Goal: Check status: Check status

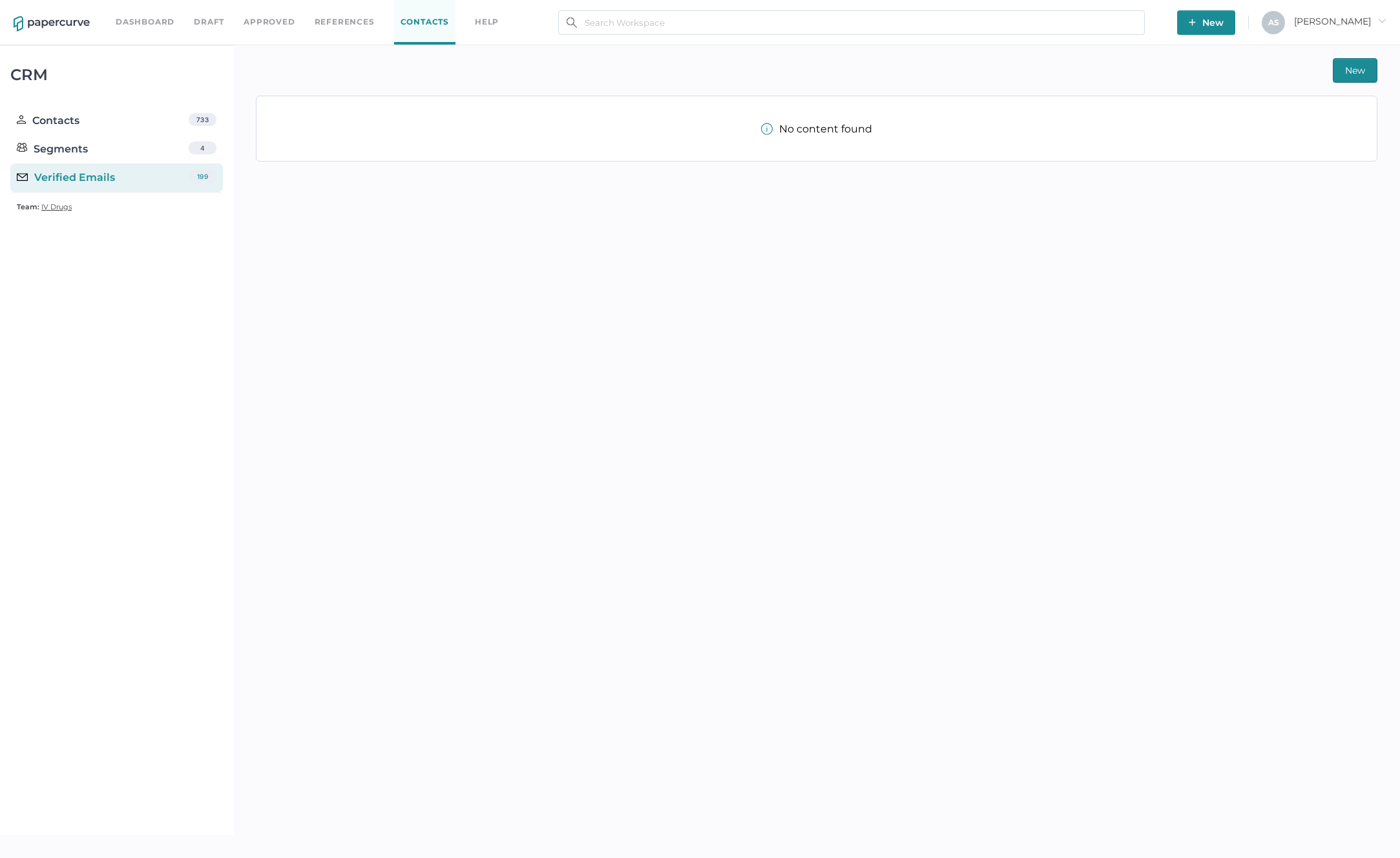
click at [250, 24] on link "Approved" at bounding box center [269, 22] width 51 height 14
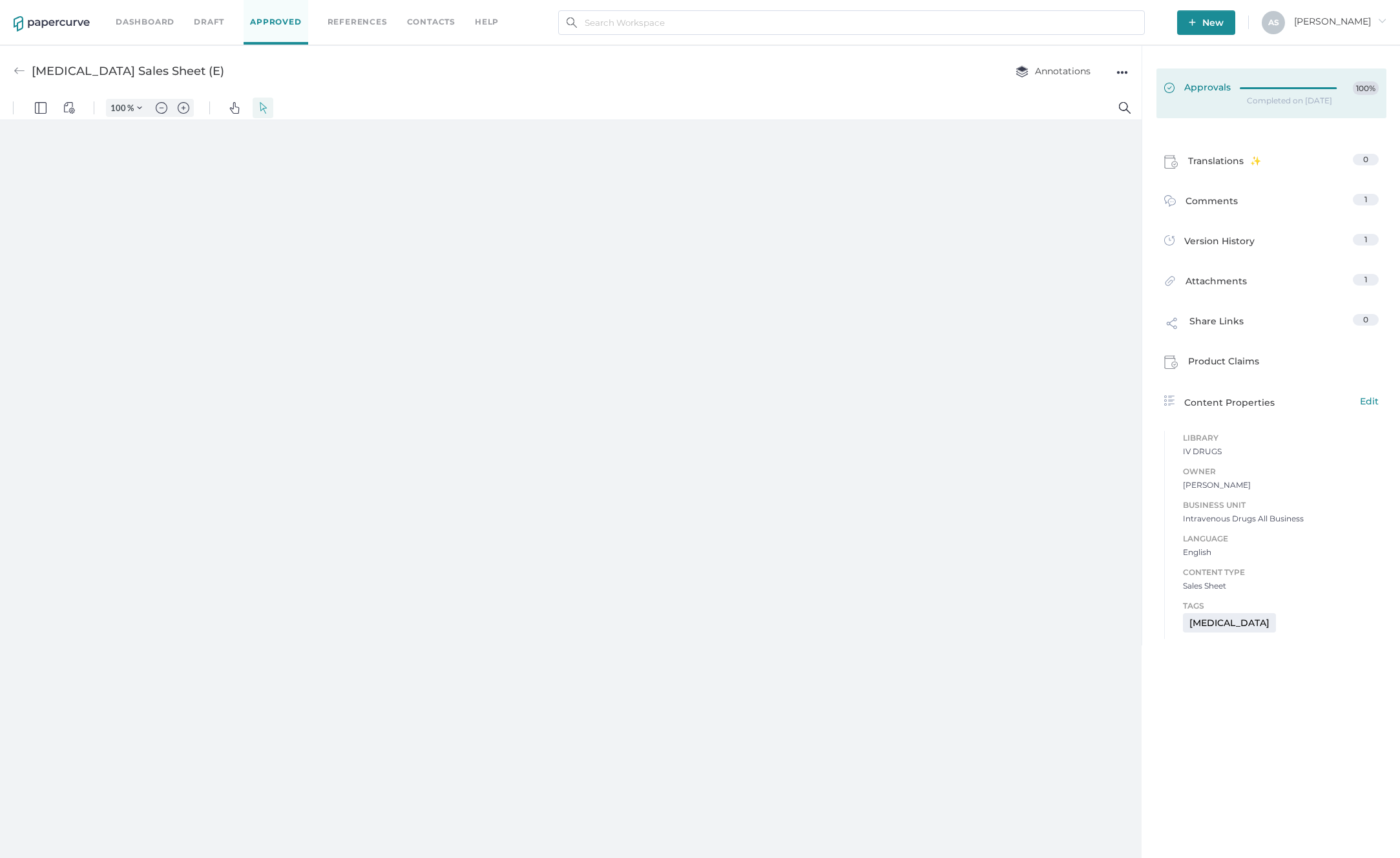
click at [1285, 92] on div at bounding box center [1293, 88] width 105 height 14
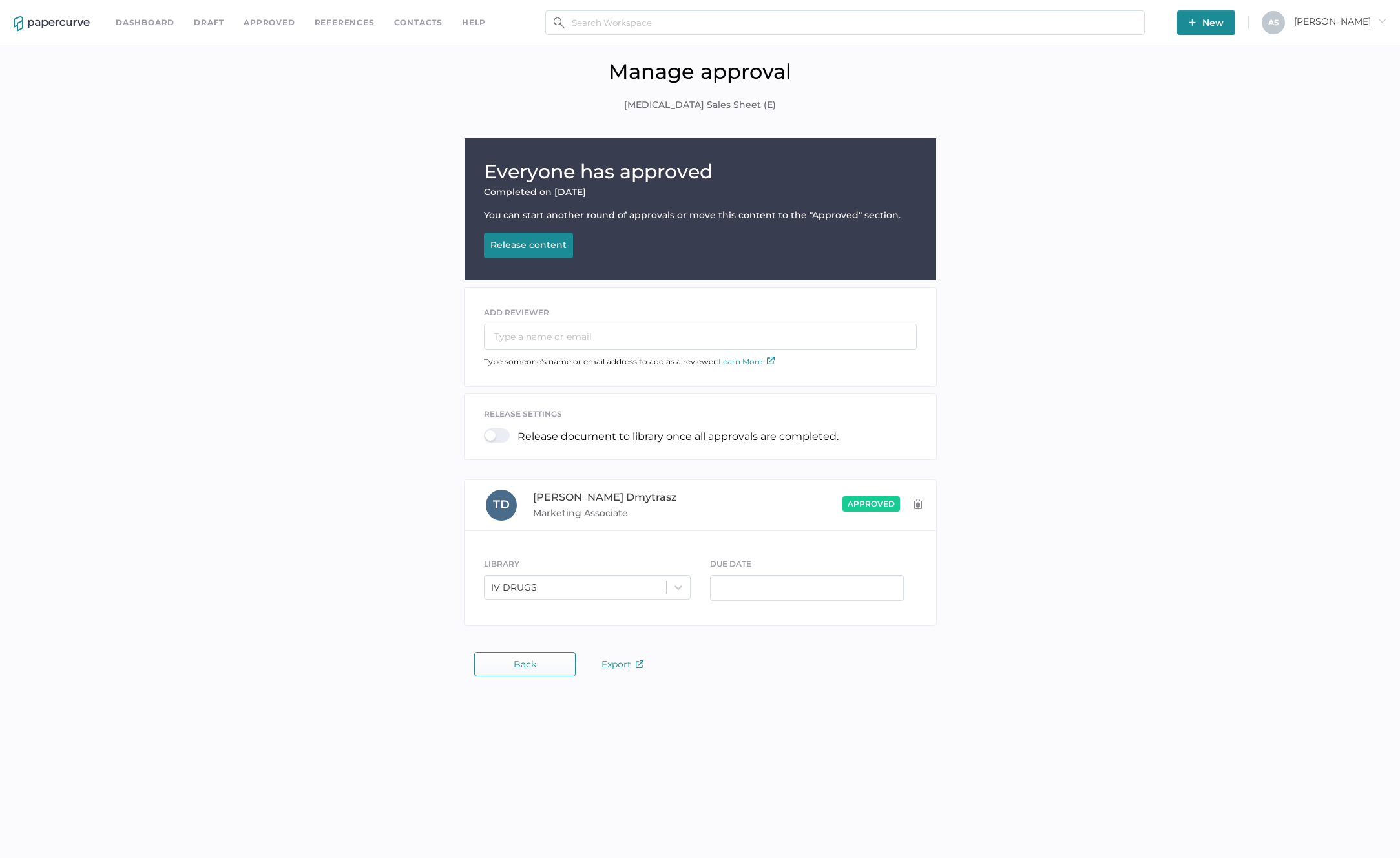
click at [1153, 310] on div "Everyone has approved Completed on Sep 4, 2024 You can start another round of a…" at bounding box center [700, 385] width 1381 height 494
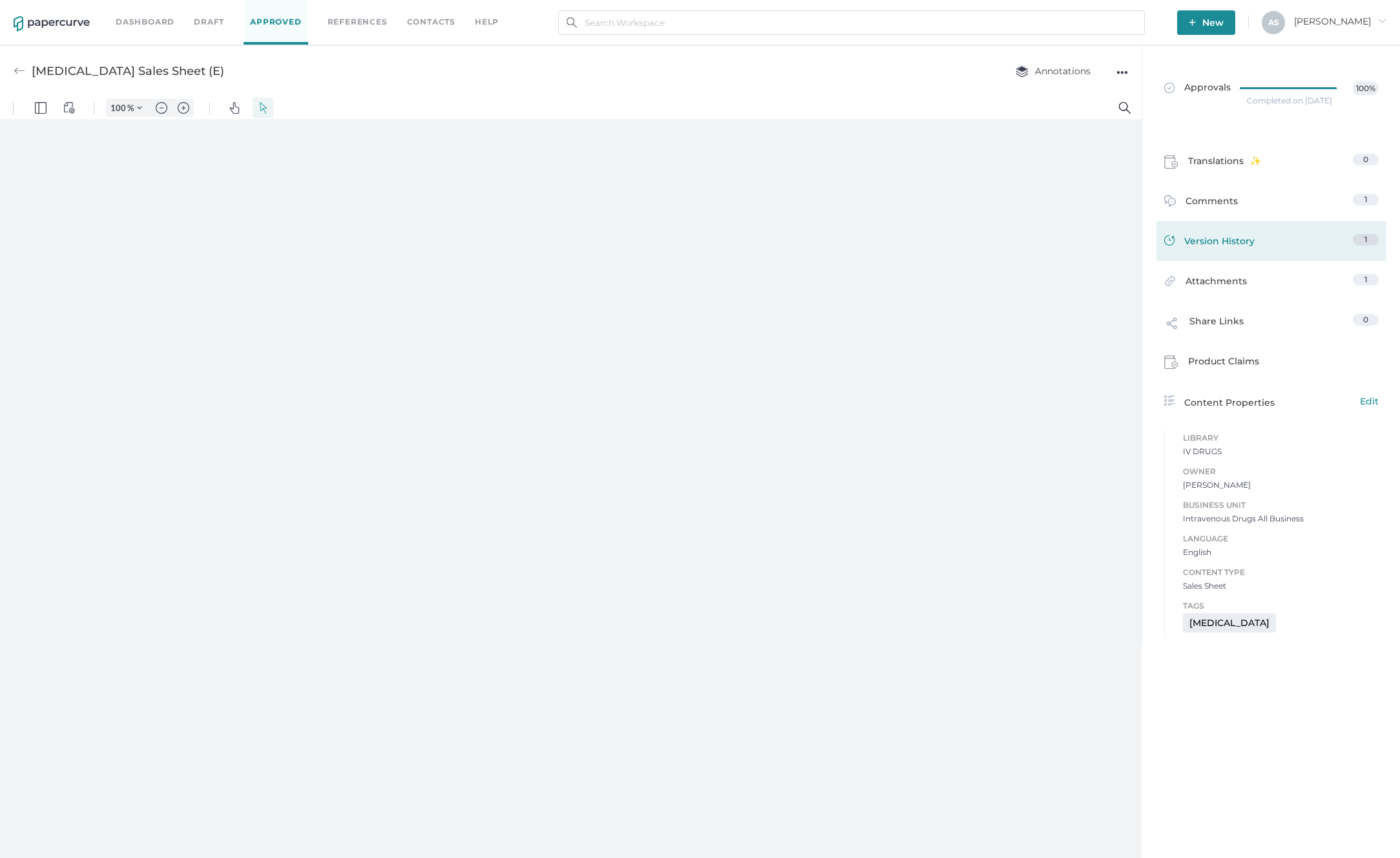
type input "181"
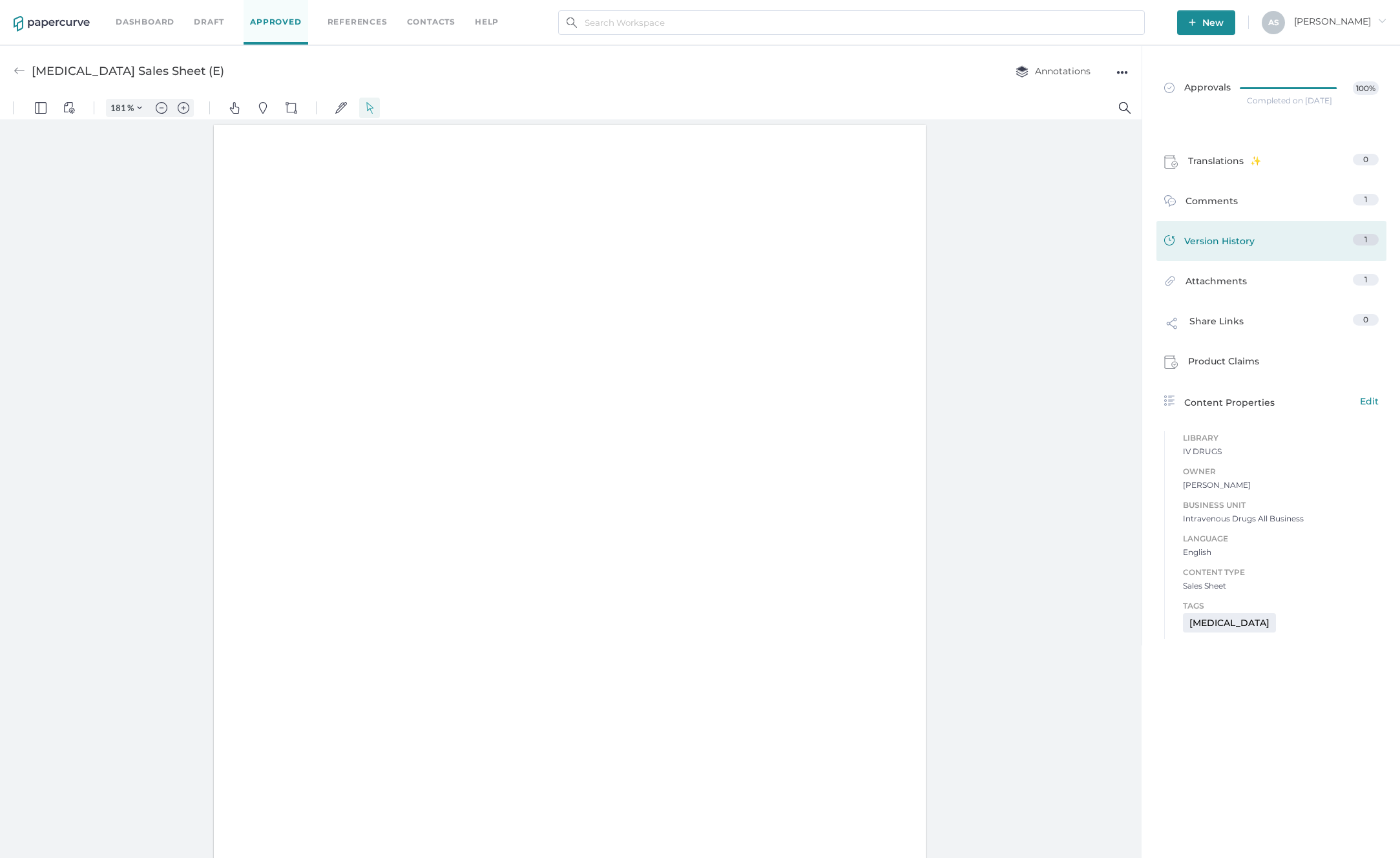
scroll to position [1, 0]
click at [1271, 245] on link "Version History 1" at bounding box center [1272, 243] width 214 height 18
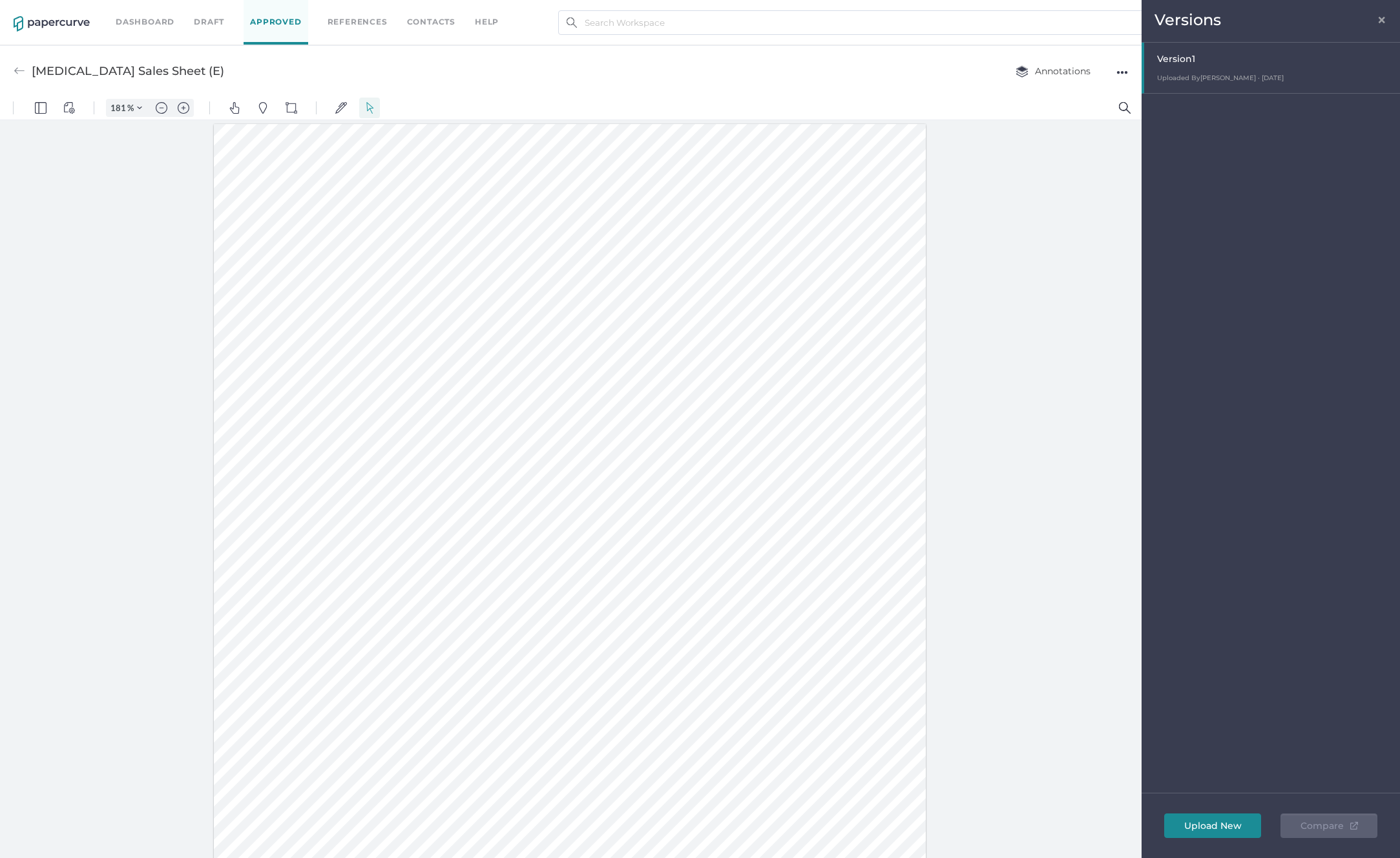
click at [1381, 19] on span "×" at bounding box center [1382, 18] width 10 height 10
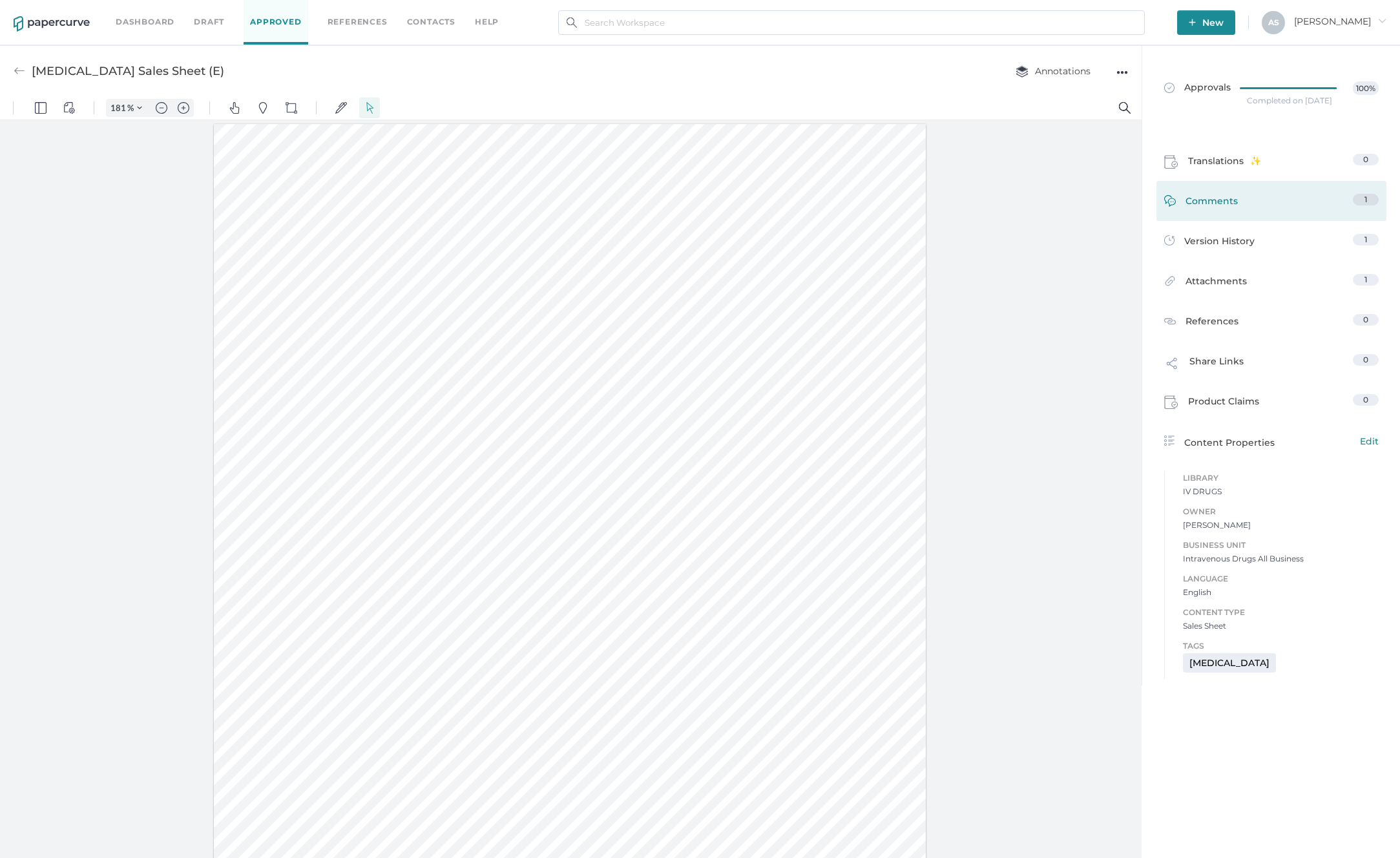
click at [1235, 204] on span "Comments" at bounding box center [1212, 204] width 52 height 20
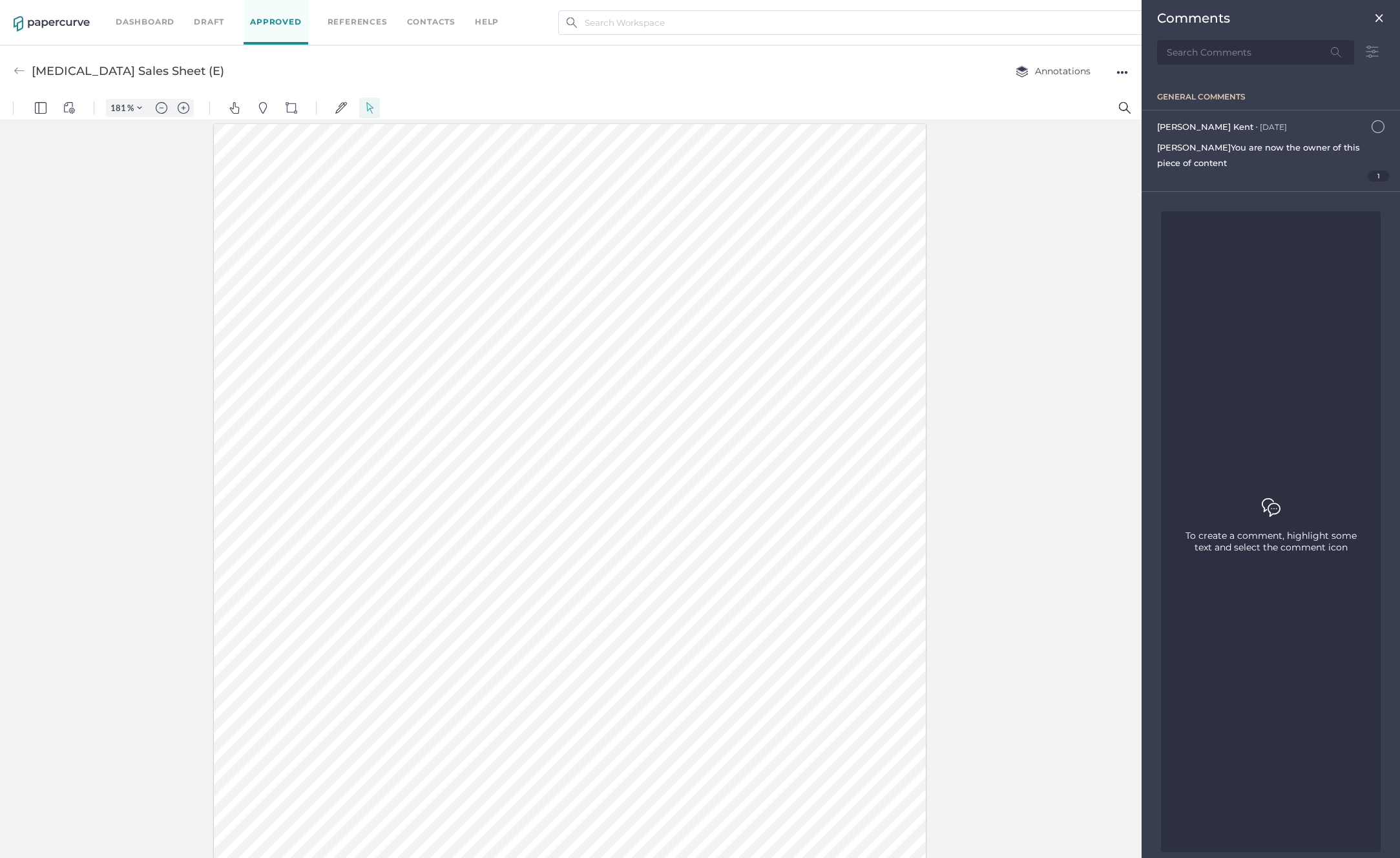
scroll to position [6, 0]
click at [1375, 18] on img at bounding box center [1380, 18] width 10 height 10
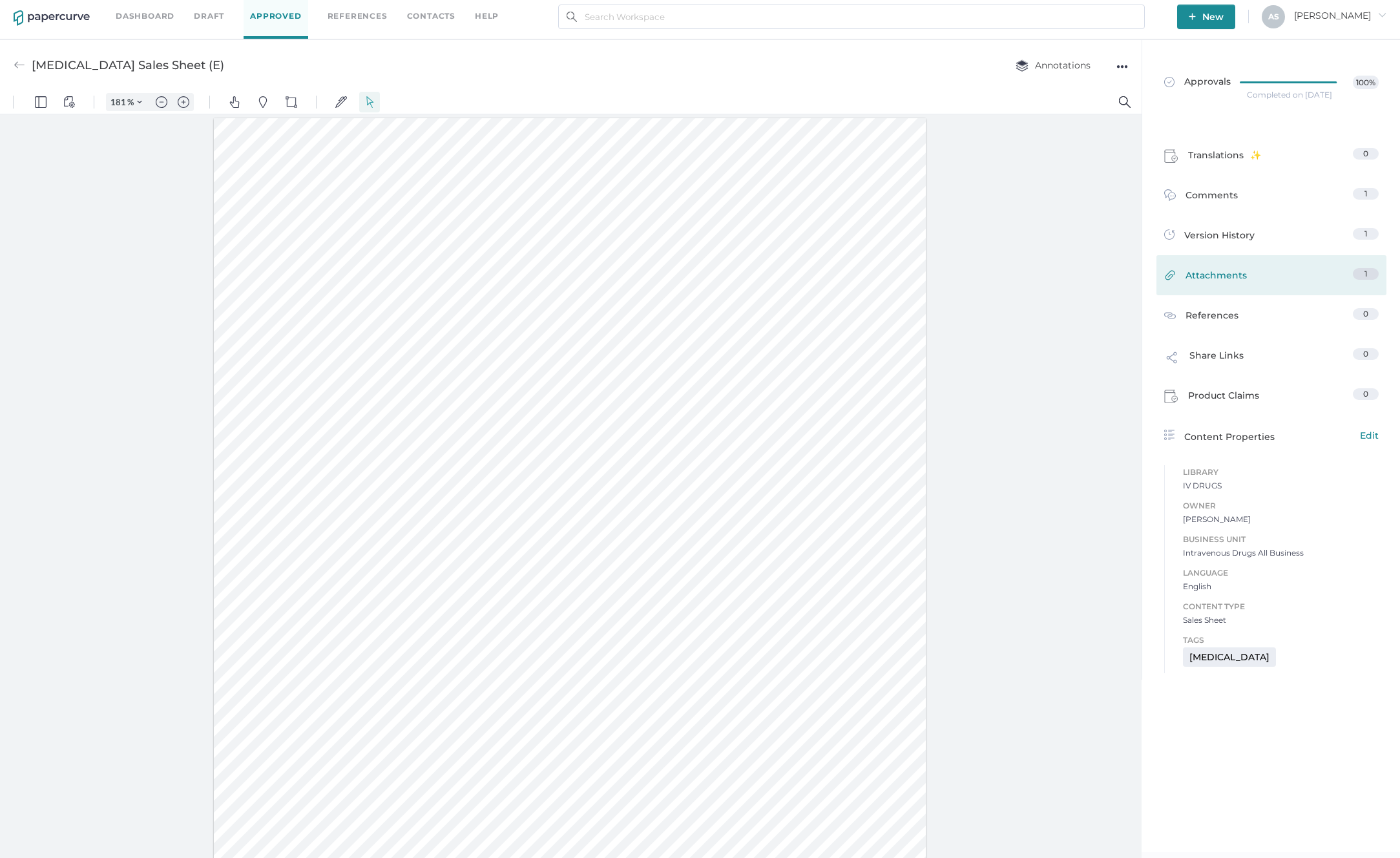
click at [1219, 276] on span "Attachments" at bounding box center [1216, 278] width 61 height 20
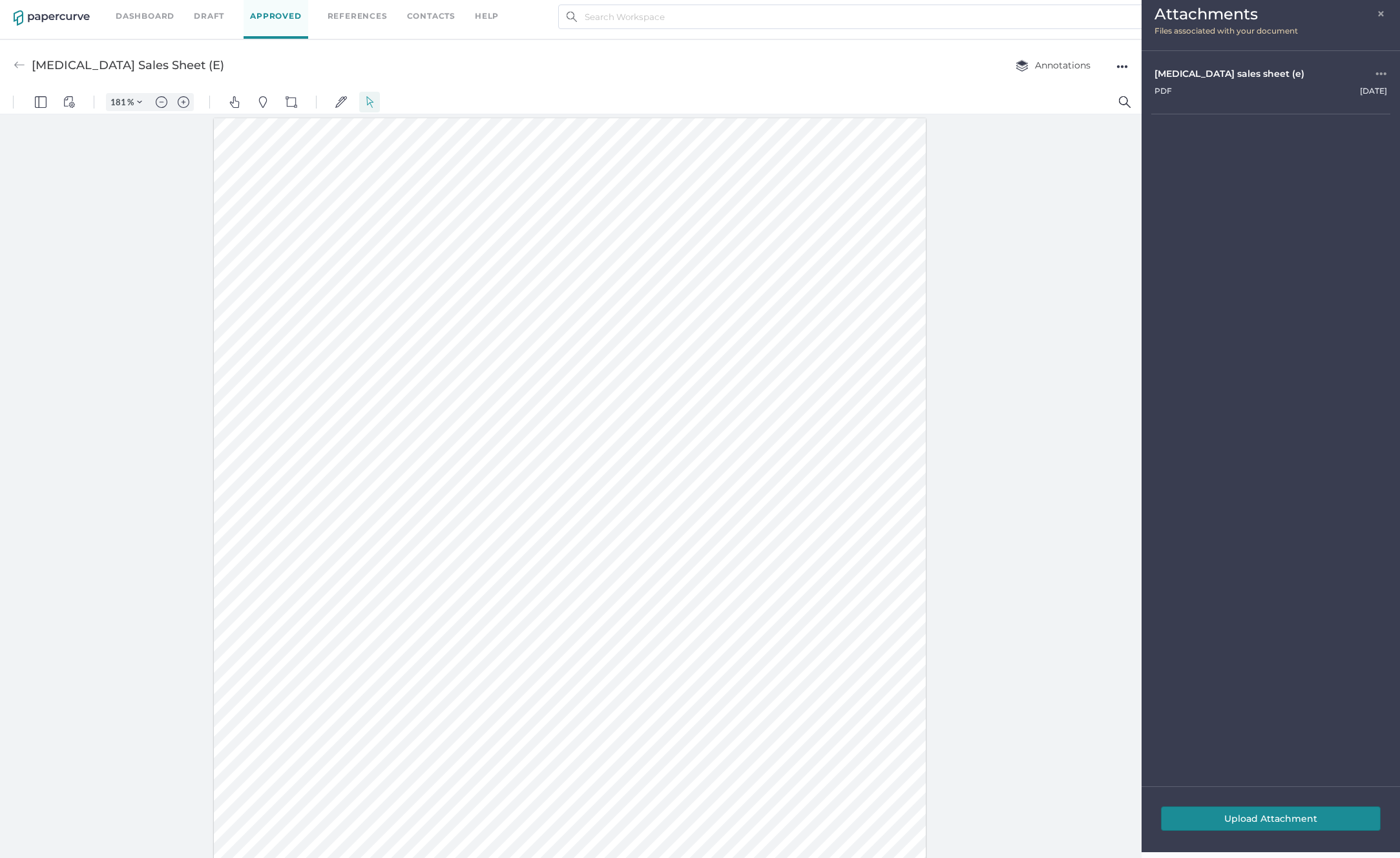
click at [1381, 15] on span "×" at bounding box center [1382, 12] width 10 height 10
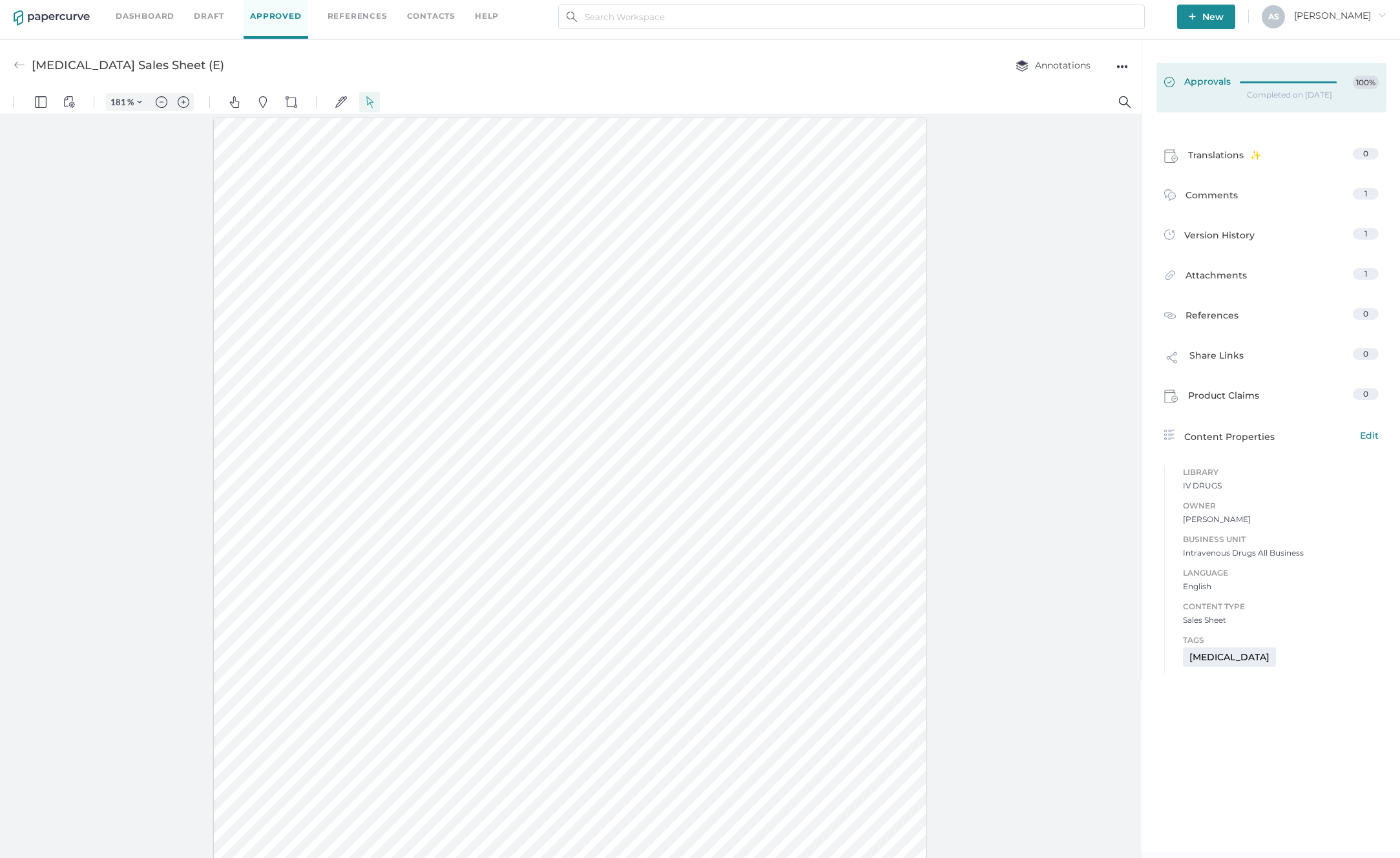
click at [1245, 102] on link "Approvals 100%" at bounding box center [1272, 87] width 230 height 50
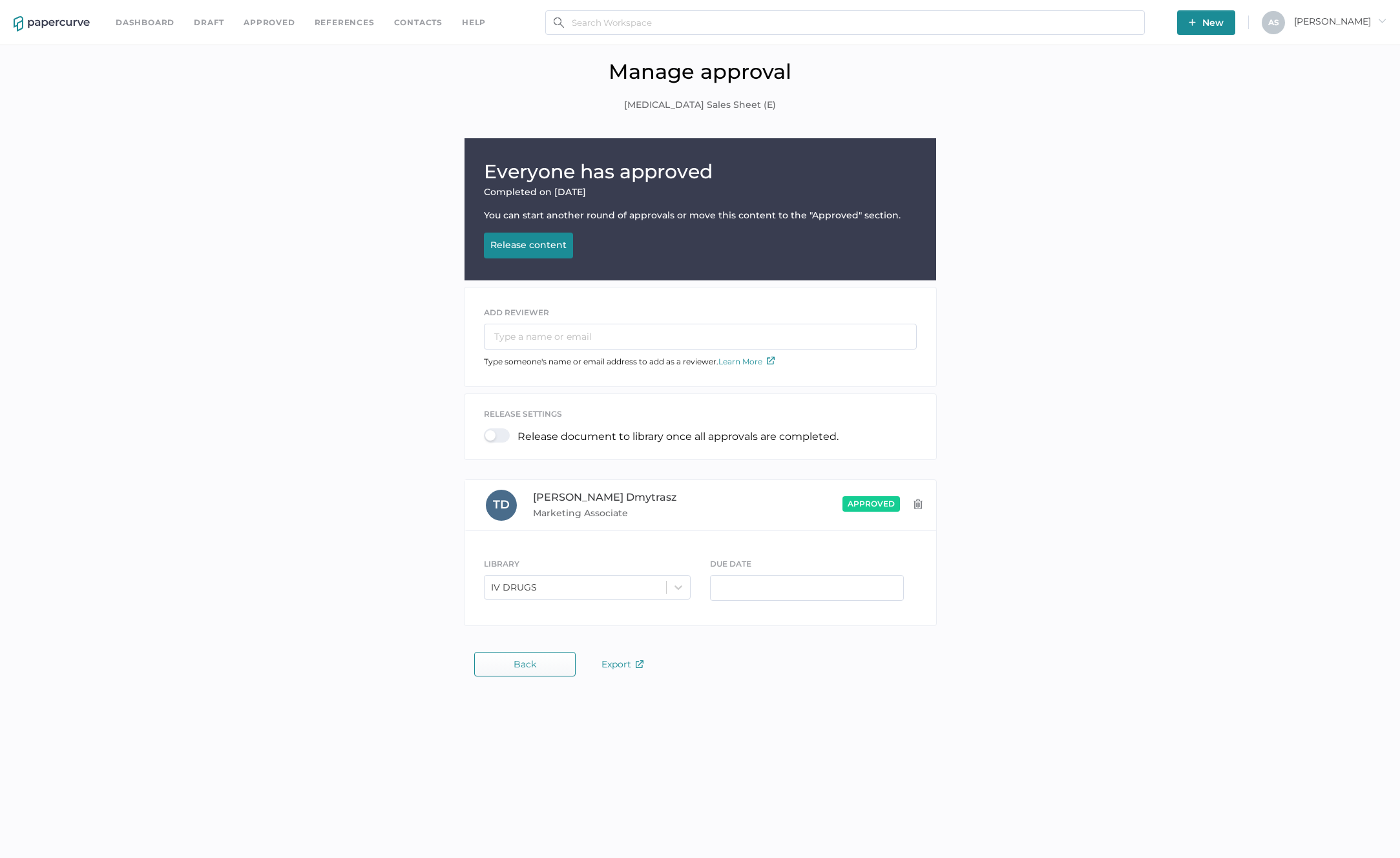
click at [1036, 526] on div "Everyone has approved Completed on Sep 4, 2024 You can start another round of a…" at bounding box center [700, 385] width 1381 height 494
click at [270, 497] on div "Everyone has approved Completed on Sep 4, 2024 You can start another round of a…" at bounding box center [700, 385] width 1381 height 494
click at [1152, 271] on div "Everyone has approved Completed on Sep 4, 2024 You can start another round of a…" at bounding box center [700, 385] width 1381 height 494
click at [1132, 388] on div "Everyone has approved Completed on Sep 4, 2024 You can start another round of a…" at bounding box center [700, 385] width 1381 height 494
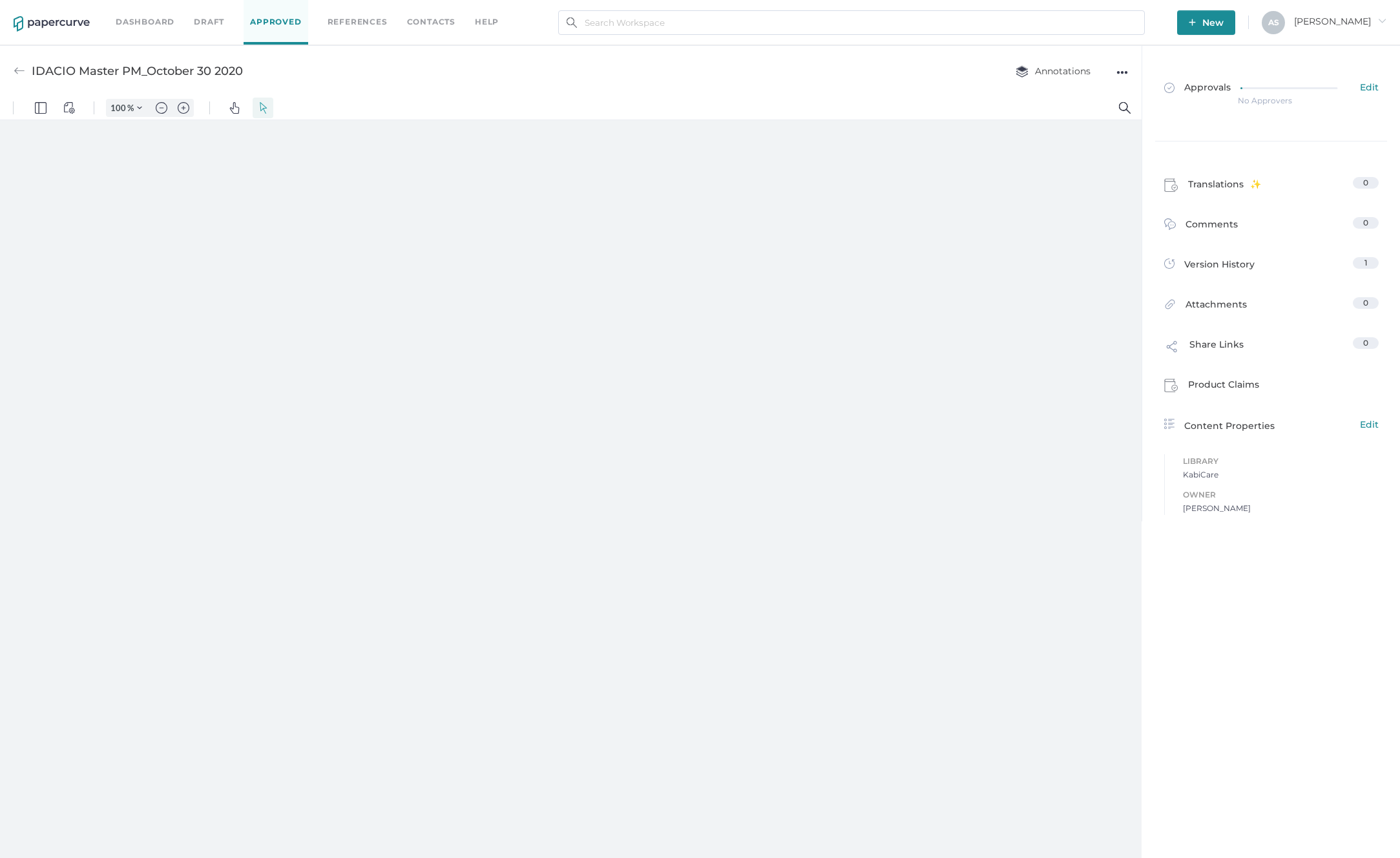
type input "181"
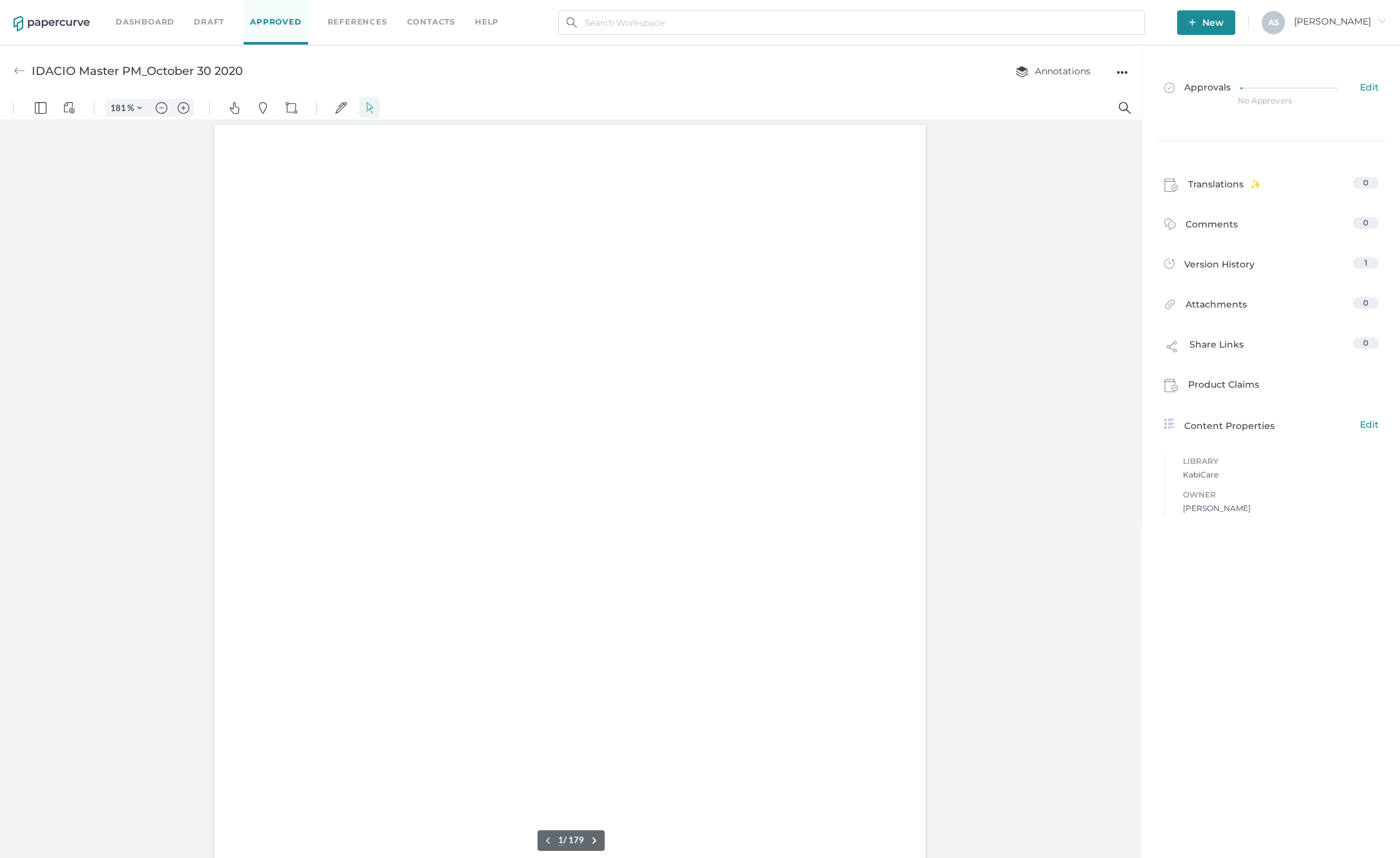
scroll to position [1, 0]
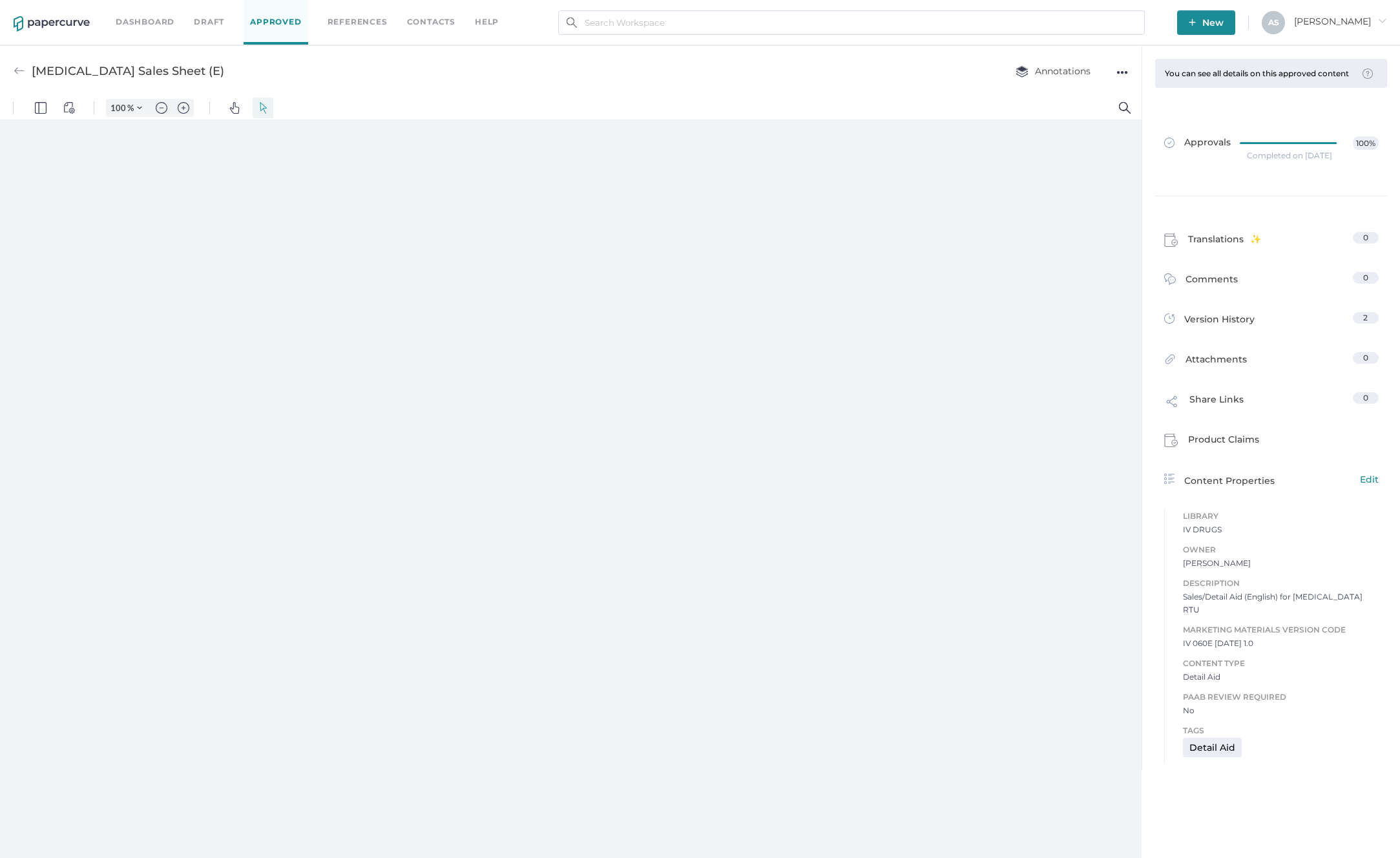
type input "181"
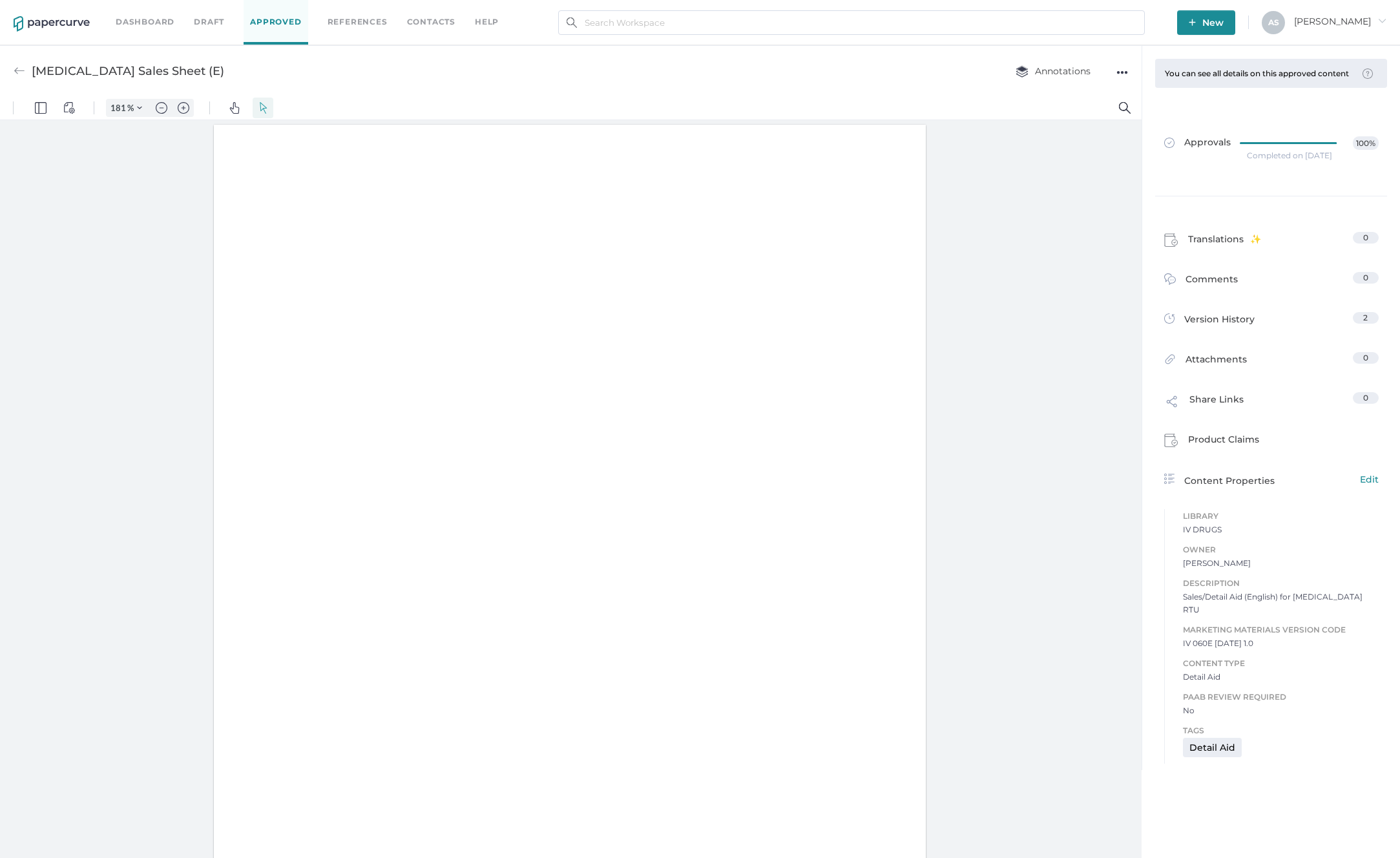
scroll to position [1, 0]
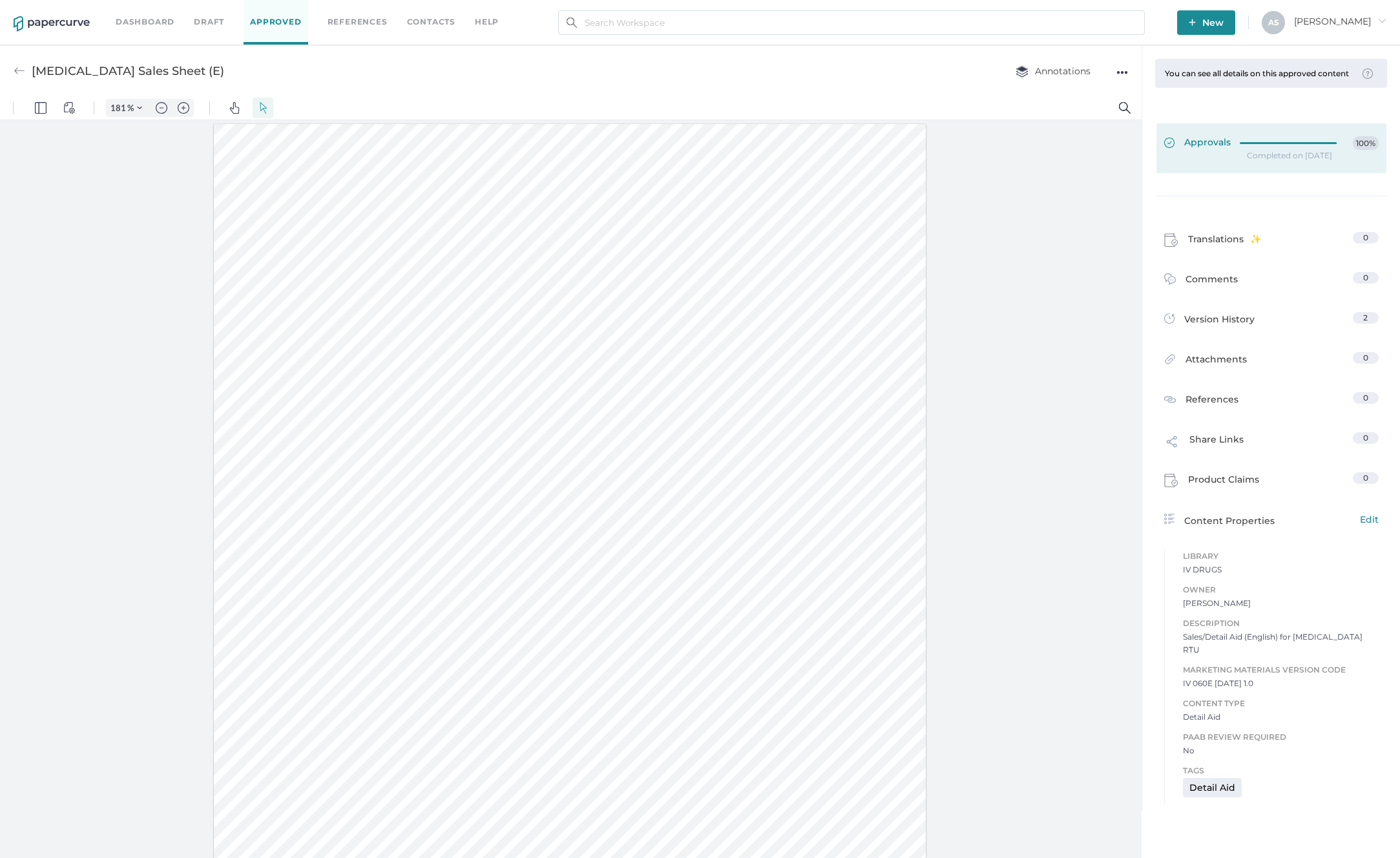
click at [1266, 164] on link "Approvals 100%" at bounding box center [1272, 148] width 230 height 50
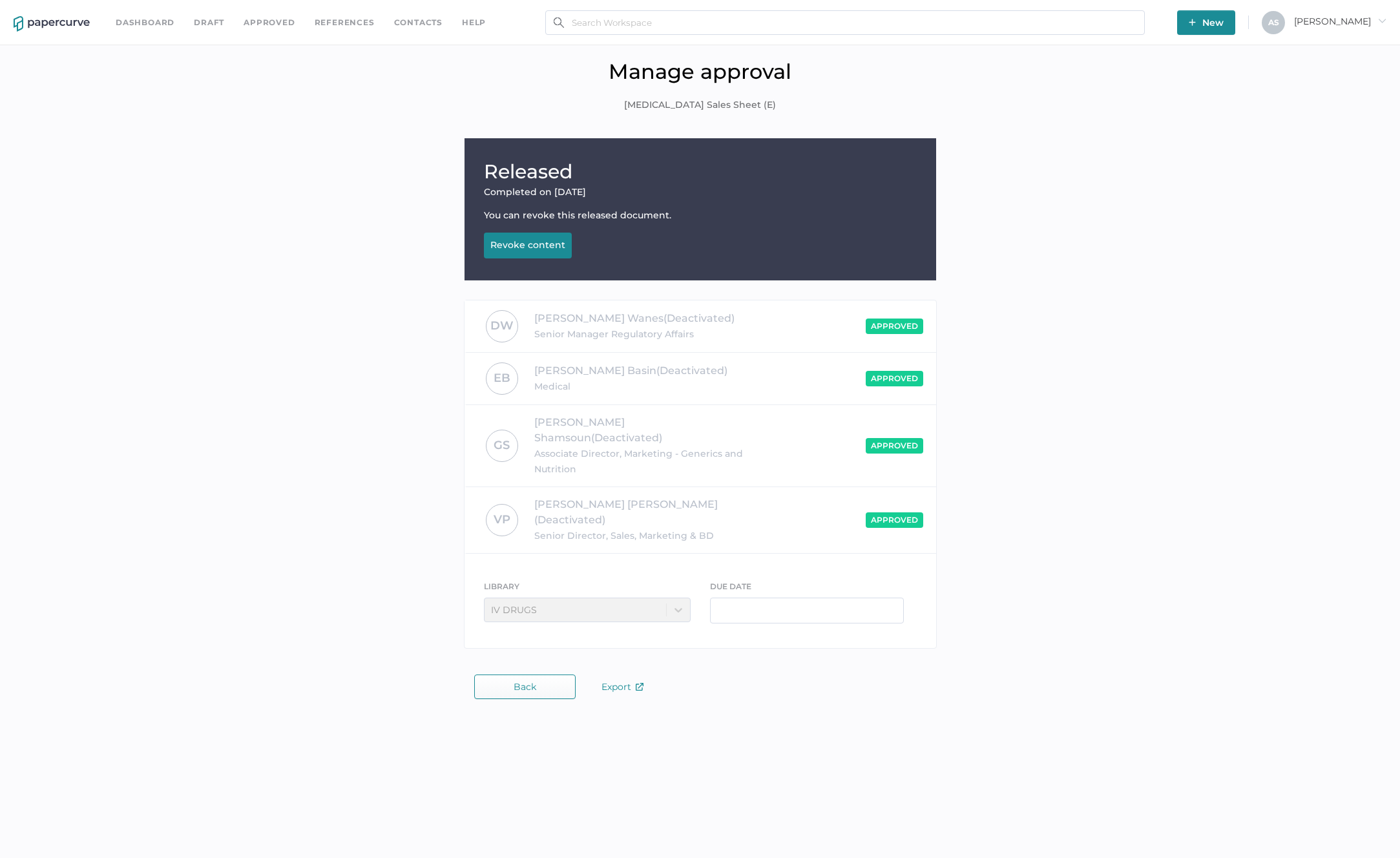
click at [1135, 343] on div "Released Completed on [DATE] You can revoke this released document. Revoke cont…" at bounding box center [700, 397] width 1381 height 517
click at [220, 86] on div "Manage approval [MEDICAL_DATA] Sales Sheet (E)" at bounding box center [700, 95] width 1381 height 72
click at [298, 184] on div "Released Completed on [DATE] You can revoke this released document. Revoke cont…" at bounding box center [700, 397] width 1381 height 517
